Goal: Information Seeking & Learning: Learn about a topic

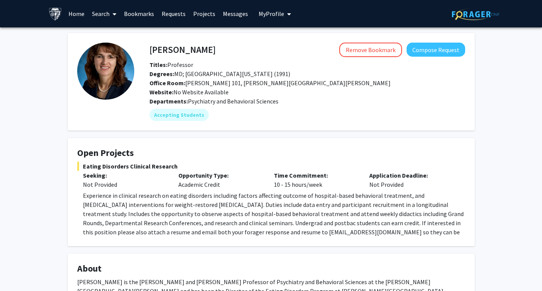
click at [325, 75] on div "Degrees: MD; University of Maryland School of Medicine (1991)" at bounding box center [307, 73] width 327 height 9
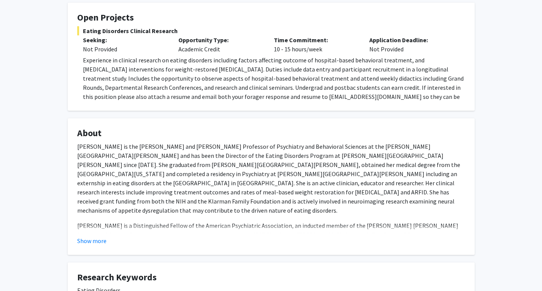
scroll to position [137, 0]
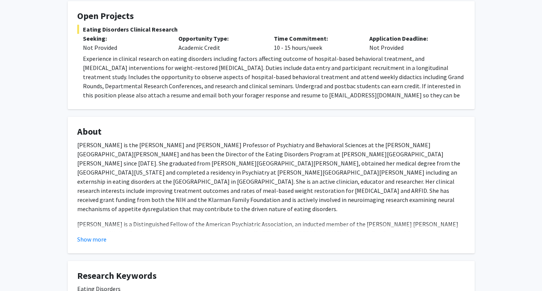
click at [345, 103] on fg-card "Open Projects Eating Disorders Clinical Research Seeking: Not Provided Opportun…" at bounding box center [271, 55] width 407 height 108
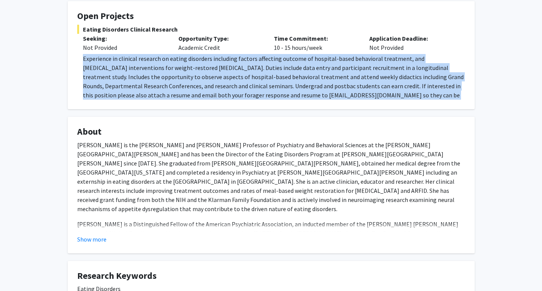
click at [345, 103] on fg-card "Open Projects Eating Disorders Clinical Research Seeking: Not Provided Opportun…" at bounding box center [271, 55] width 407 height 108
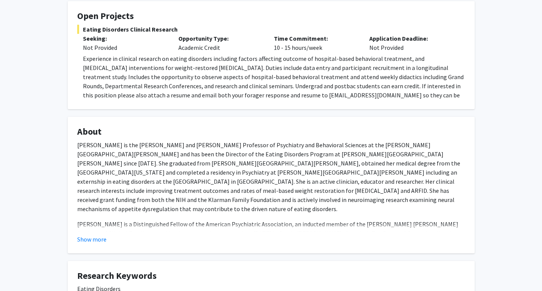
click at [269, 78] on span "Experience in clinical research on eating disorders including factors affecting…" at bounding box center [273, 81] width 380 height 53
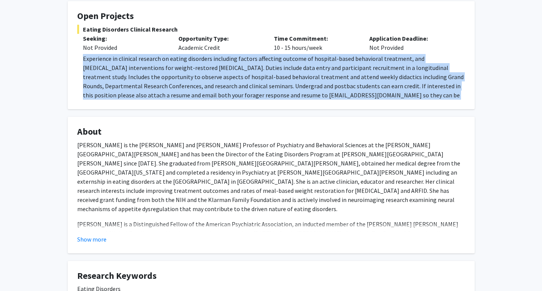
click at [269, 78] on span "Experience in clinical research on eating disorders including factors affecting…" at bounding box center [273, 81] width 380 height 53
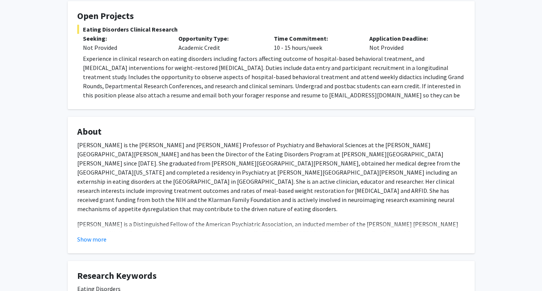
click at [269, 78] on span "Experience in clinical research on eating disorders including factors affecting…" at bounding box center [273, 81] width 380 height 53
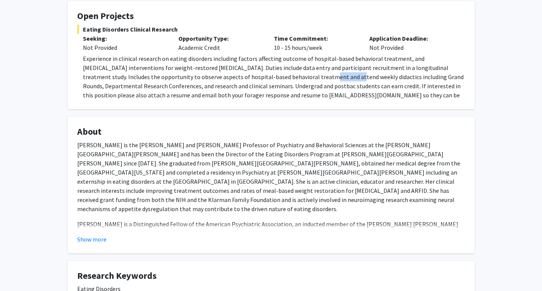
click at [269, 78] on span "Experience in clinical research on eating disorders including factors affecting…" at bounding box center [273, 81] width 380 height 53
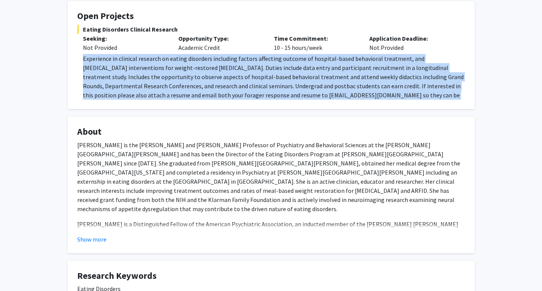
click at [269, 78] on span "Experience in clinical research on eating disorders including factors affecting…" at bounding box center [273, 81] width 380 height 53
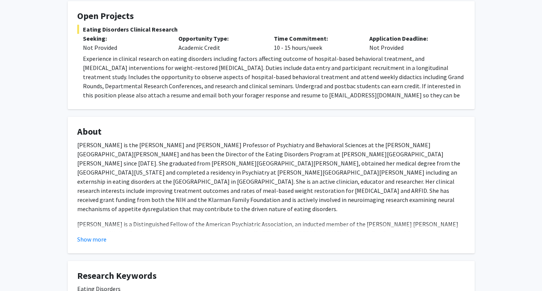
click at [269, 78] on span "Experience in clinical research on eating disorders including factors affecting…" at bounding box center [273, 81] width 380 height 53
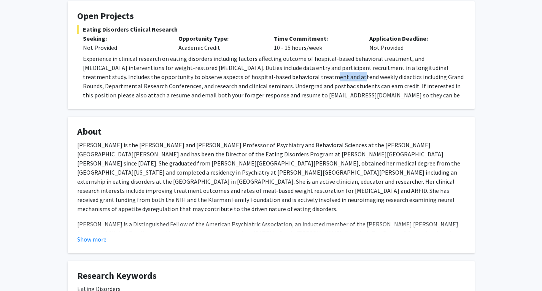
click at [269, 78] on span "Experience in clinical research on eating disorders including factors affecting…" at bounding box center [273, 81] width 380 height 53
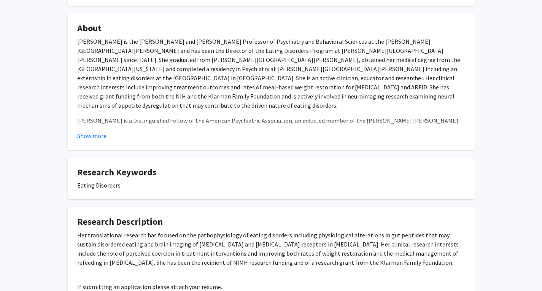
scroll to position [258, 0]
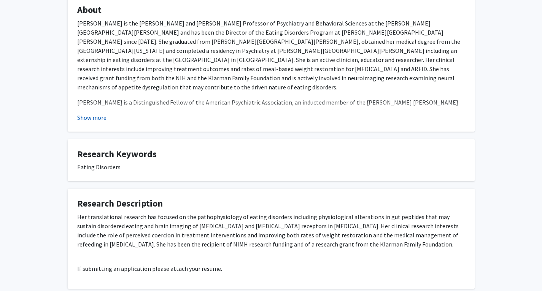
click at [86, 118] on button "Show more" at bounding box center [91, 117] width 29 height 9
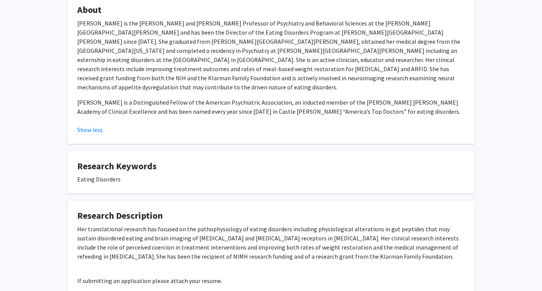
click at [67, 81] on div "Angela Guarda Remove Bookmark Compose Request Titles: Professor Degrees: MD; Un…" at bounding box center [271, 66] width 418 height 582
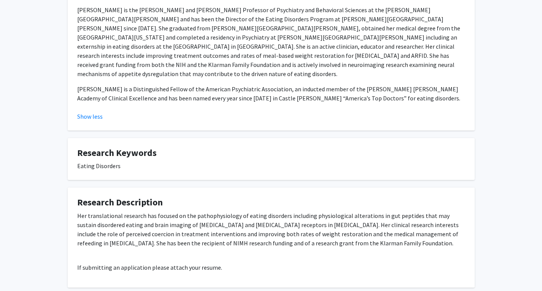
scroll to position [274, 0]
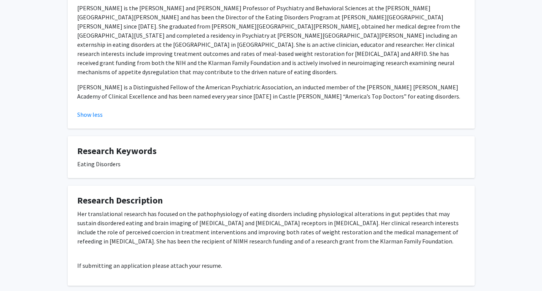
click at [67, 81] on div "Angela Guarda Remove Bookmark Compose Request Titles: Professor Degrees: MD; Un…" at bounding box center [271, 50] width 418 height 582
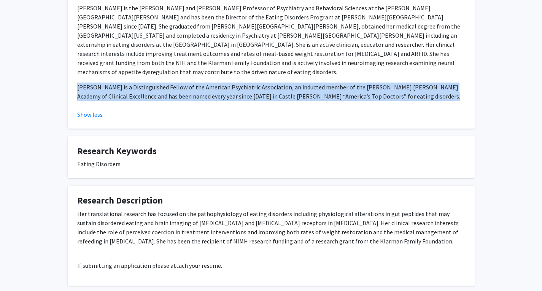
click at [67, 81] on div "Angela Guarda Remove Bookmark Compose Request Titles: Professor Degrees: MD; Un…" at bounding box center [271, 50] width 418 height 582
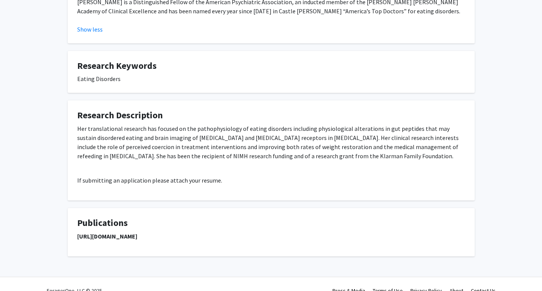
scroll to position [363, 0]
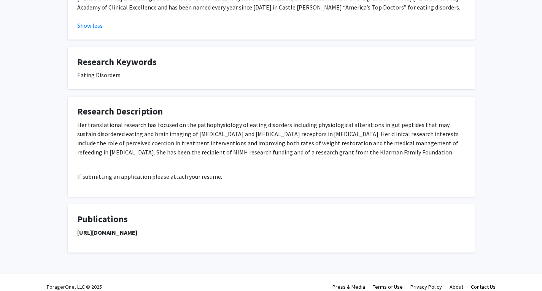
click at [123, 136] on p "Her translational research has focused on the pathophysiology of eating disorde…" at bounding box center [271, 138] width 388 height 36
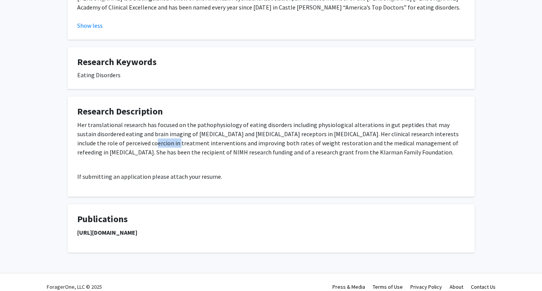
click at [123, 136] on p "Her translational research has focused on the pathophysiology of eating disorde…" at bounding box center [271, 138] width 388 height 36
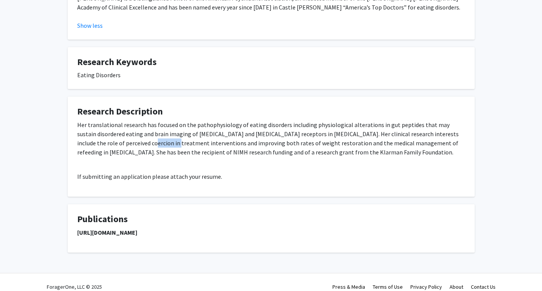
click at [123, 136] on p "Her translational research has focused on the pathophysiology of eating disorde…" at bounding box center [271, 138] width 388 height 36
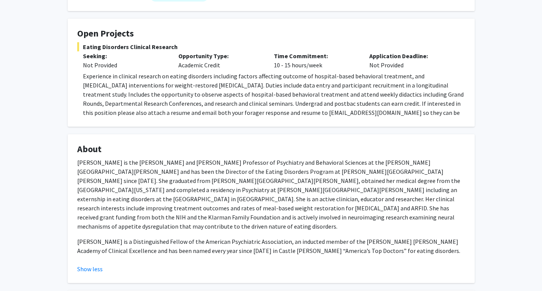
scroll to position [104, 0]
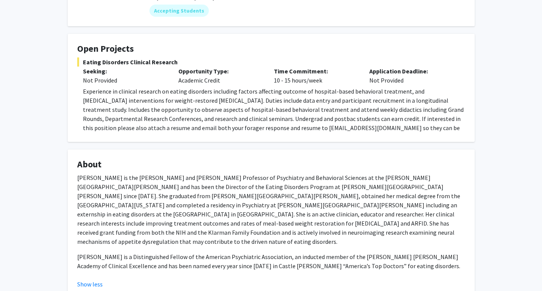
click at [108, 106] on span "Experience in clinical research on eating disorders including factors affecting…" at bounding box center [273, 113] width 380 height 53
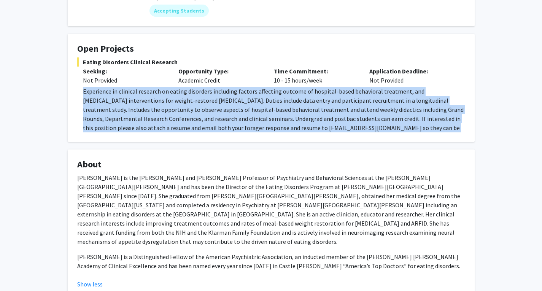
click at [108, 106] on span "Experience in clinical research on eating disorders including factors affecting…" at bounding box center [273, 113] width 380 height 53
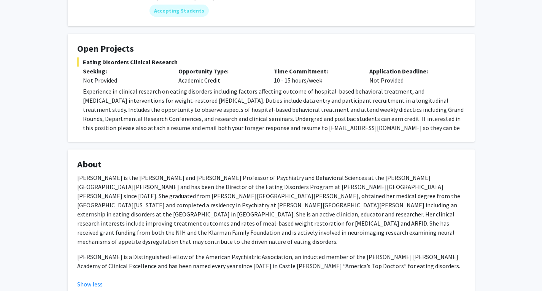
click at [138, 129] on span "Experience in clinical research on eating disorders including factors affecting…" at bounding box center [273, 113] width 380 height 53
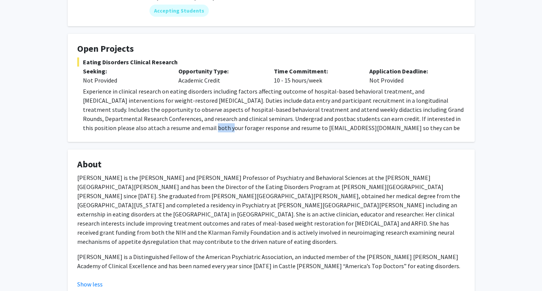
click at [138, 129] on span "Experience in clinical research on eating disorders including factors affecting…" at bounding box center [273, 113] width 380 height 53
click at [127, 117] on span "Experience in clinical research on eating disorders including factors affecting…" at bounding box center [273, 113] width 380 height 53
click at [123, 112] on span "Experience in clinical research on eating disorders including factors affecting…" at bounding box center [273, 113] width 380 height 53
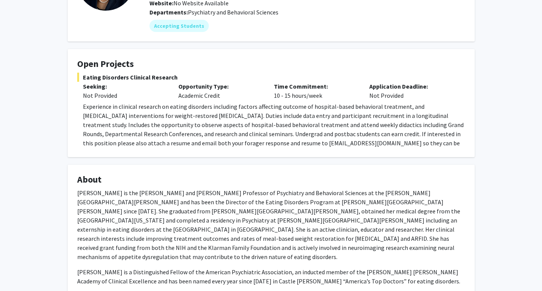
click at [123, 112] on span "Experience in clinical research on eating disorders including factors affecting…" at bounding box center [273, 129] width 380 height 53
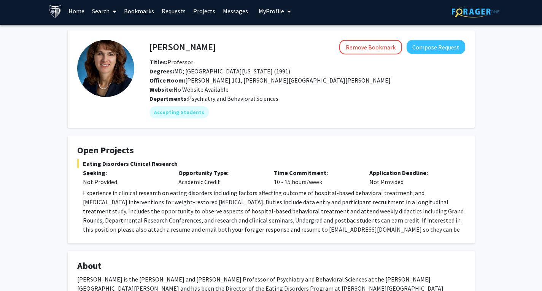
scroll to position [0, 0]
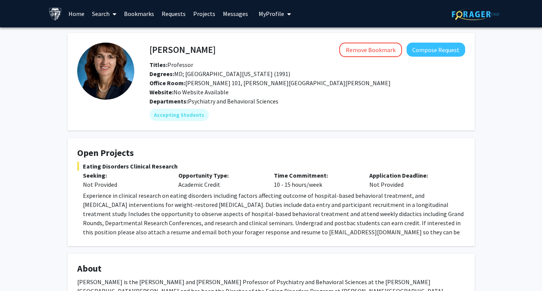
click at [101, 77] on img at bounding box center [105, 71] width 57 height 57
